Goal: Navigation & Orientation: Go to known website

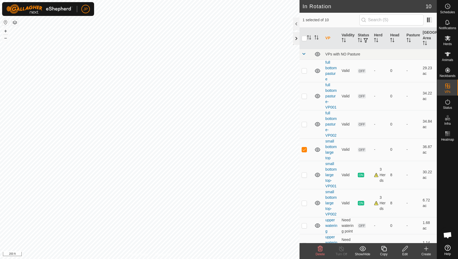
click at [297, 36] on div at bounding box center [296, 38] width 6 height 13
